Goal: Task Accomplishment & Management: Manage account settings

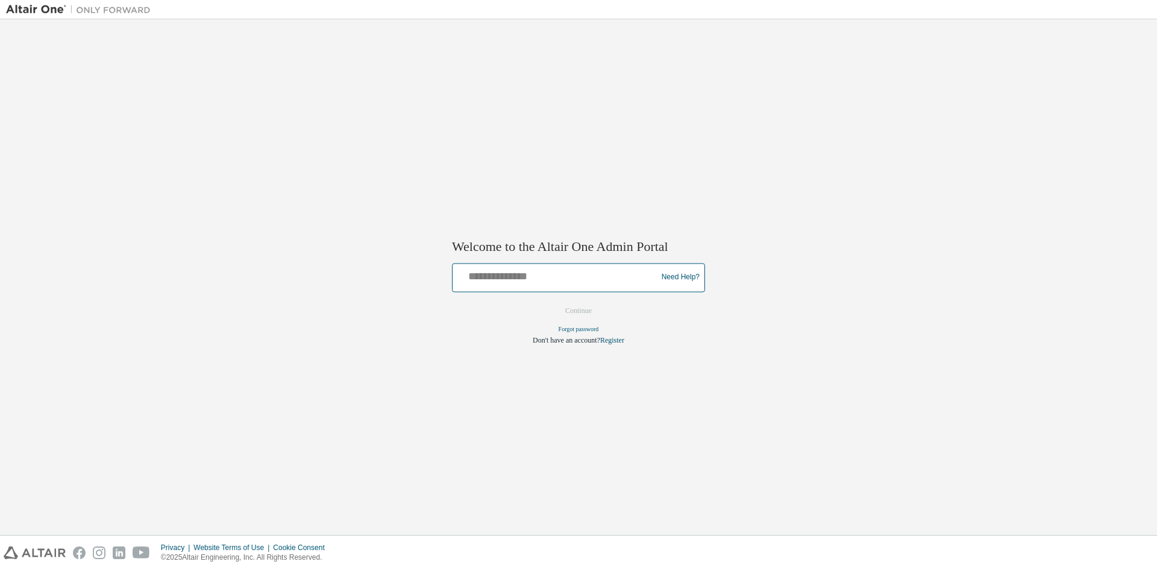
click at [497, 275] on input "text" at bounding box center [556, 274] width 198 height 17
type input "**********"
click at [570, 310] on button "Continue" at bounding box center [579, 310] width 52 height 18
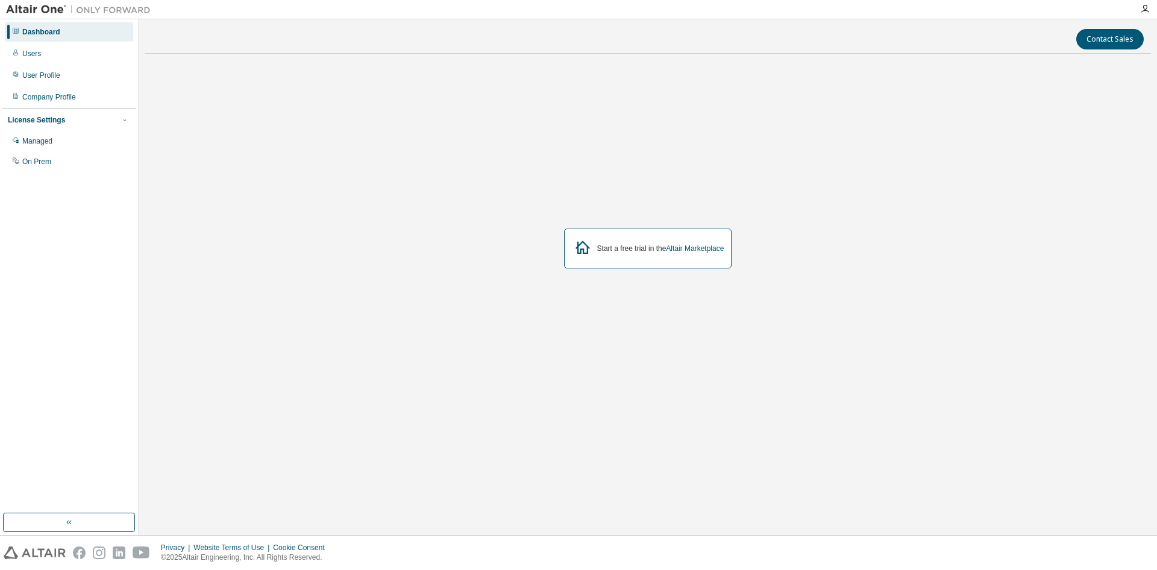
drag, startPoint x: 1148, startPoint y: 8, endPoint x: 1138, endPoint y: 10, distance: 9.9
click at [1148, 8] on icon "button" at bounding box center [1145, 9] width 10 height 10
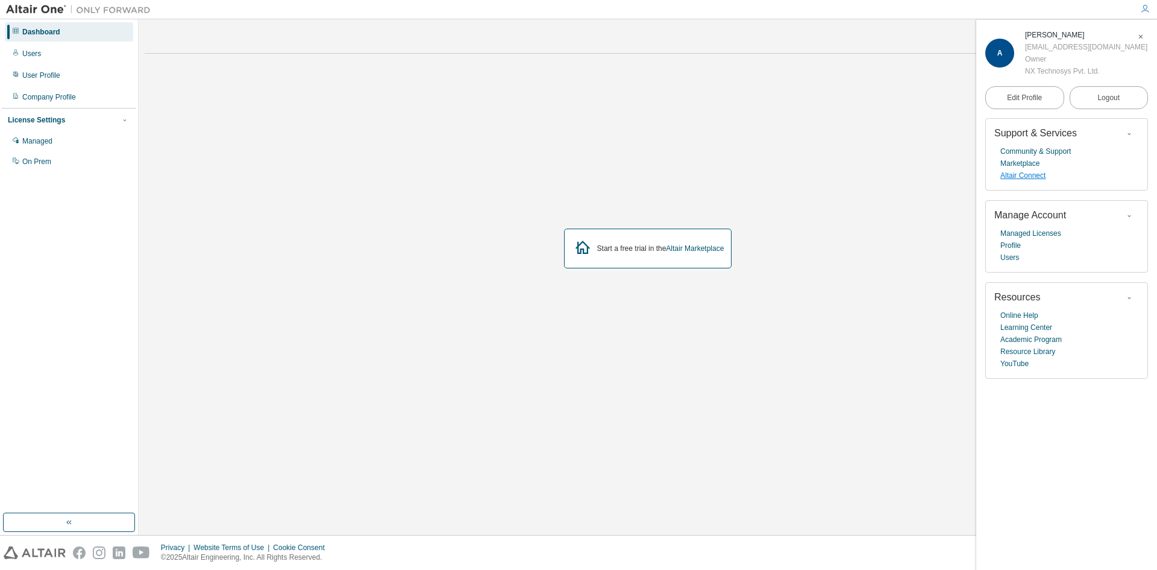
click at [1011, 177] on link "Altair Connect" at bounding box center [1023, 175] width 45 height 12
click at [774, 133] on div "Start a free trial in the Altair Marketplace" at bounding box center [648, 248] width 1007 height 370
click at [1144, 8] on icon "button" at bounding box center [1145, 9] width 10 height 10
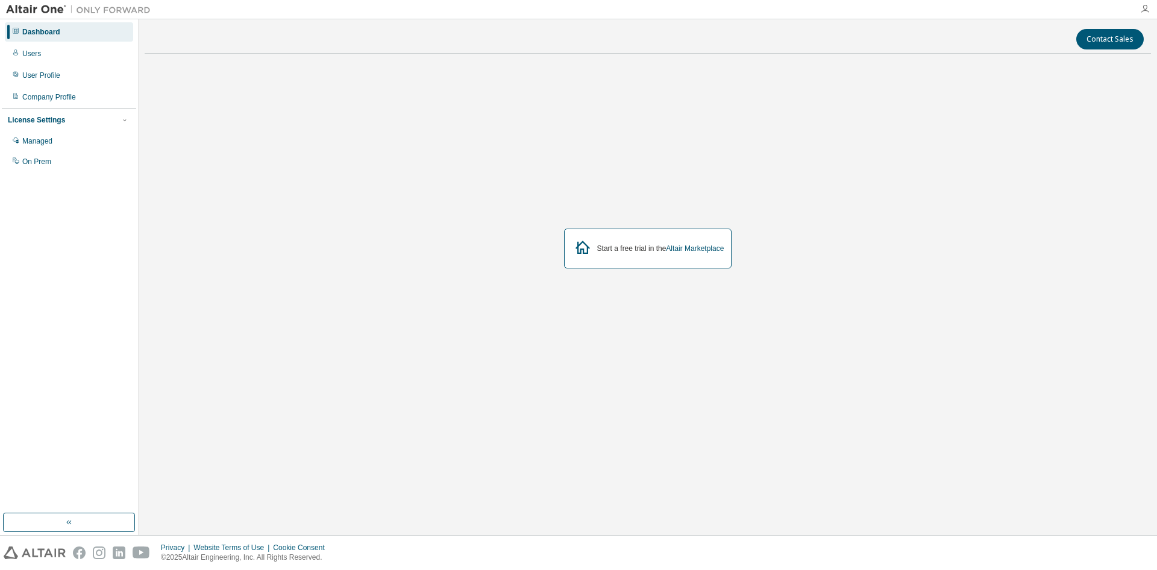
click at [1143, 9] on icon "button" at bounding box center [1145, 9] width 10 height 10
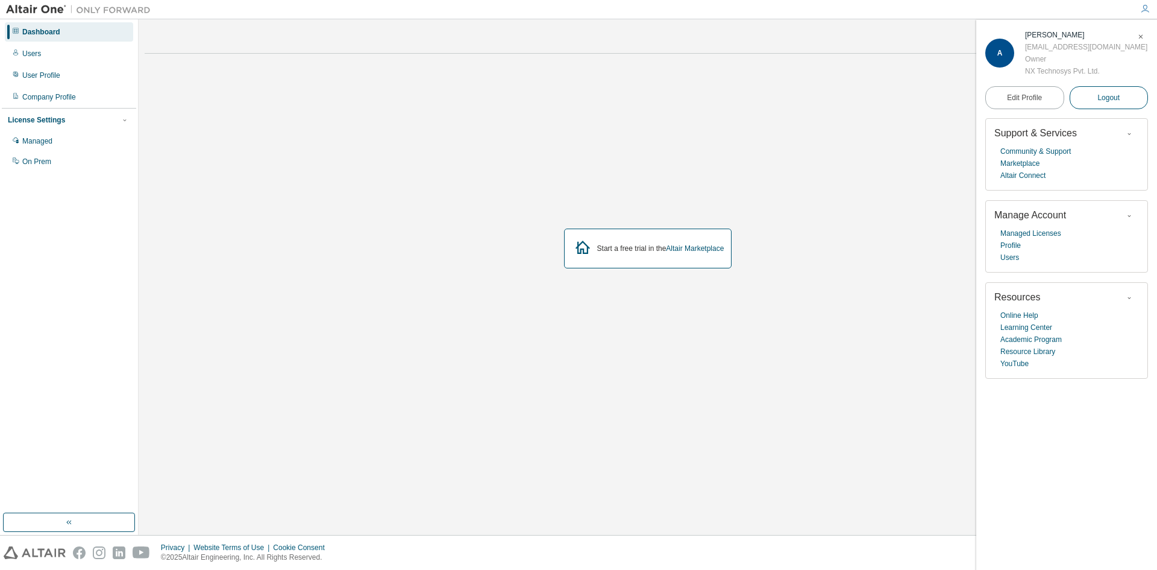
click at [1105, 92] on span "Logout" at bounding box center [1109, 98] width 22 height 12
